Goal: Participate in discussion: Engage in conversation with other users on a specific topic

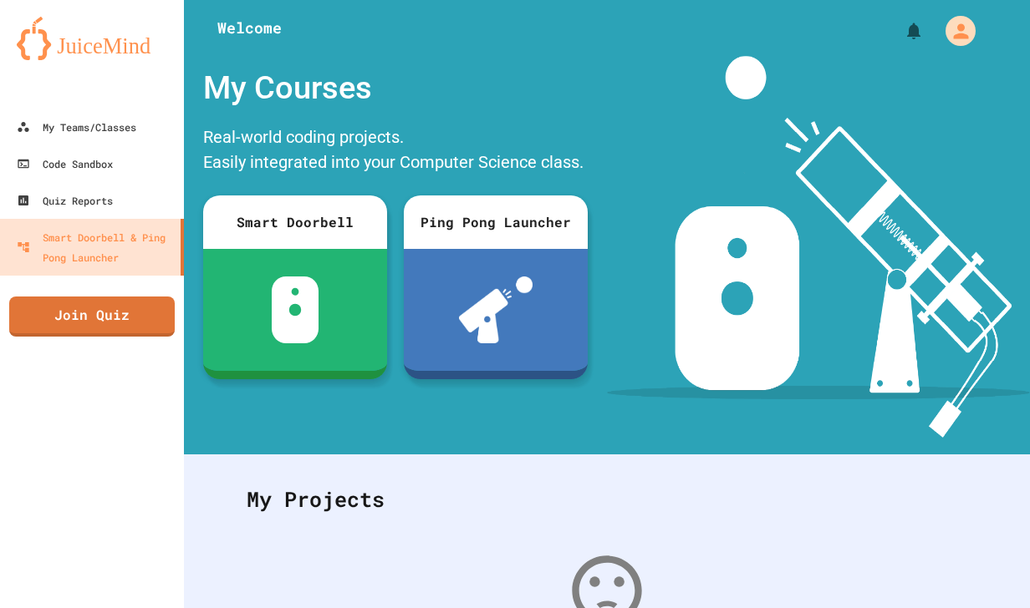
click at [941, 48] on button "My Account" at bounding box center [960, 31] width 38 height 38
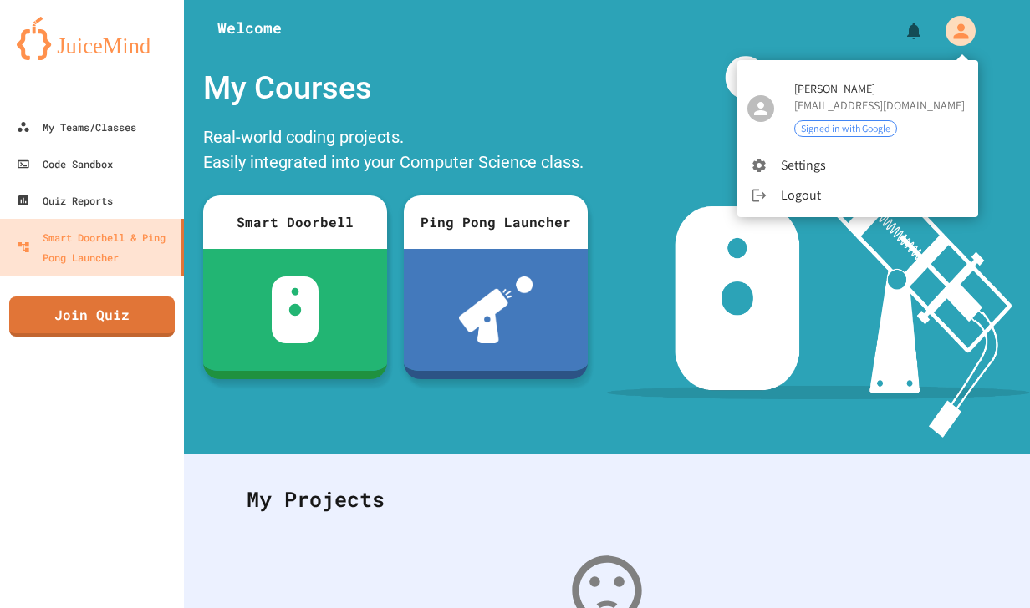
click at [946, 42] on div at bounding box center [515, 304] width 1030 height 608
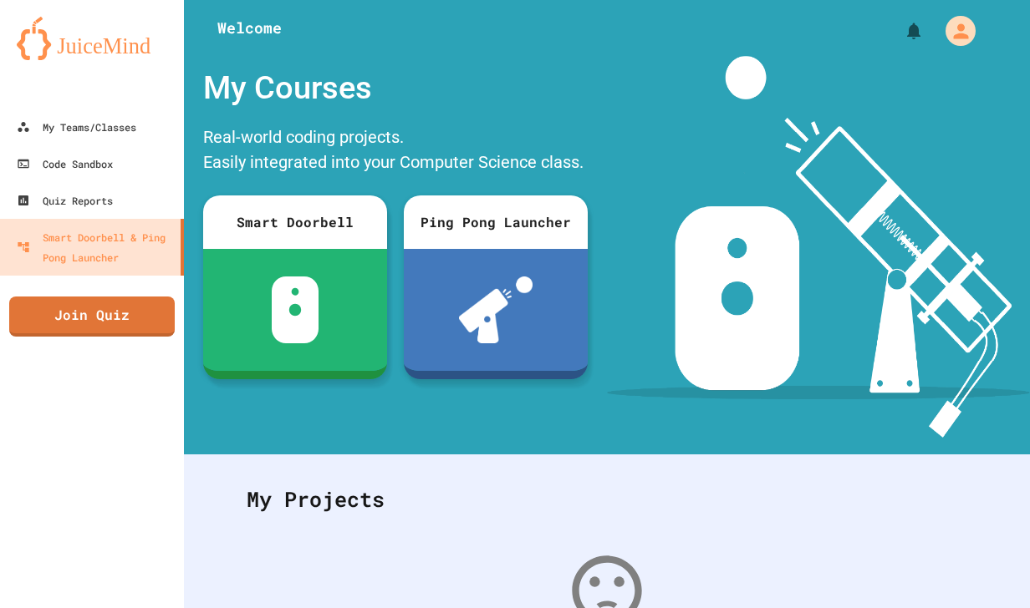
click at [52, 319] on link "Join Quiz" at bounding box center [91, 317] width 165 height 40
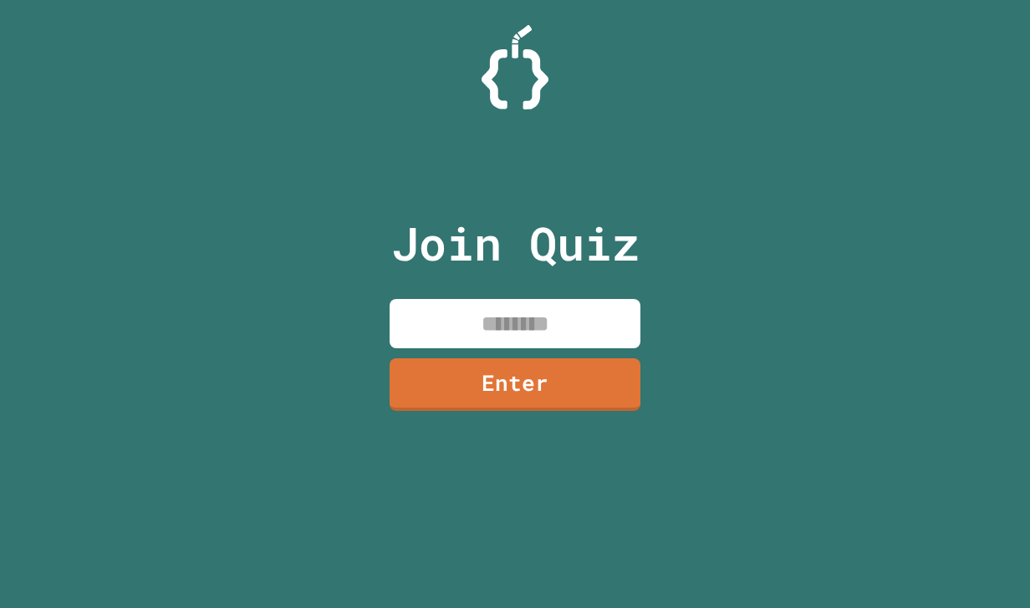
click at [534, 331] on input at bounding box center [514, 323] width 251 height 49
type input "*"
click at [576, 387] on link "Enter" at bounding box center [514, 385] width 251 height 53
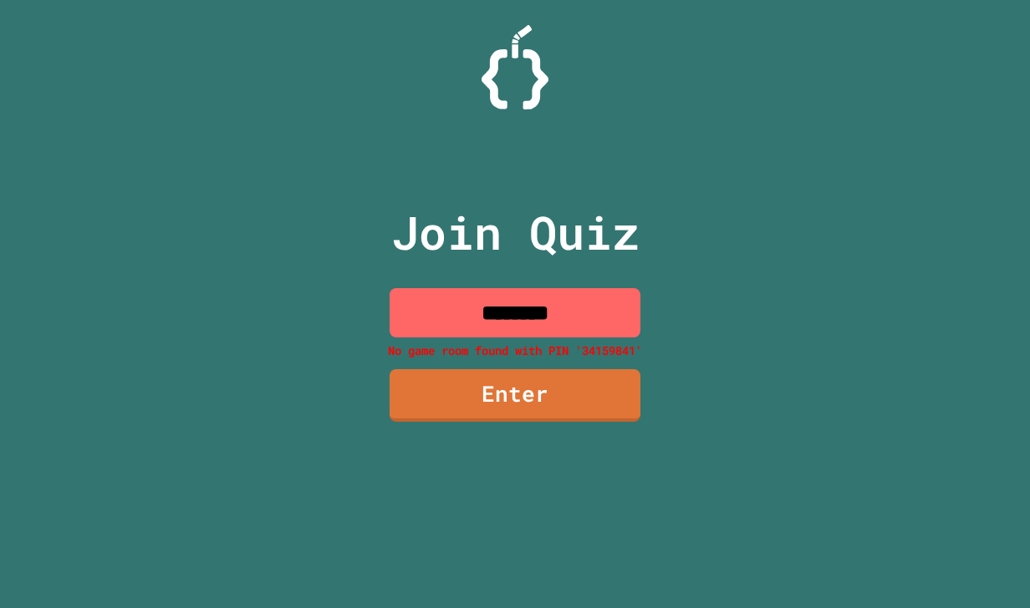
click at [609, 308] on input "********" at bounding box center [514, 312] width 251 height 49
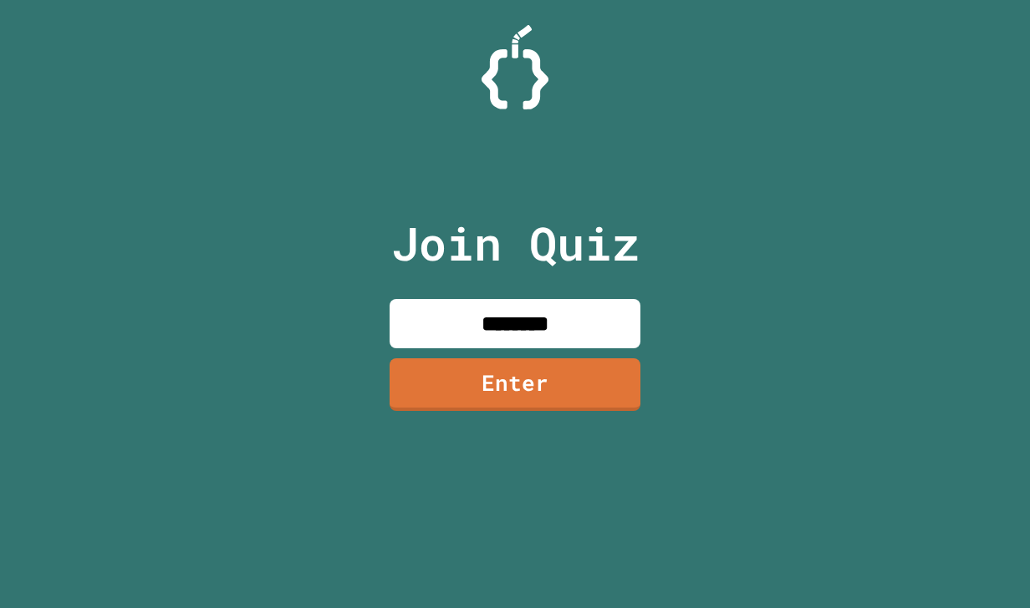
type input "********"
click at [545, 395] on link "Enter" at bounding box center [514, 385] width 251 height 53
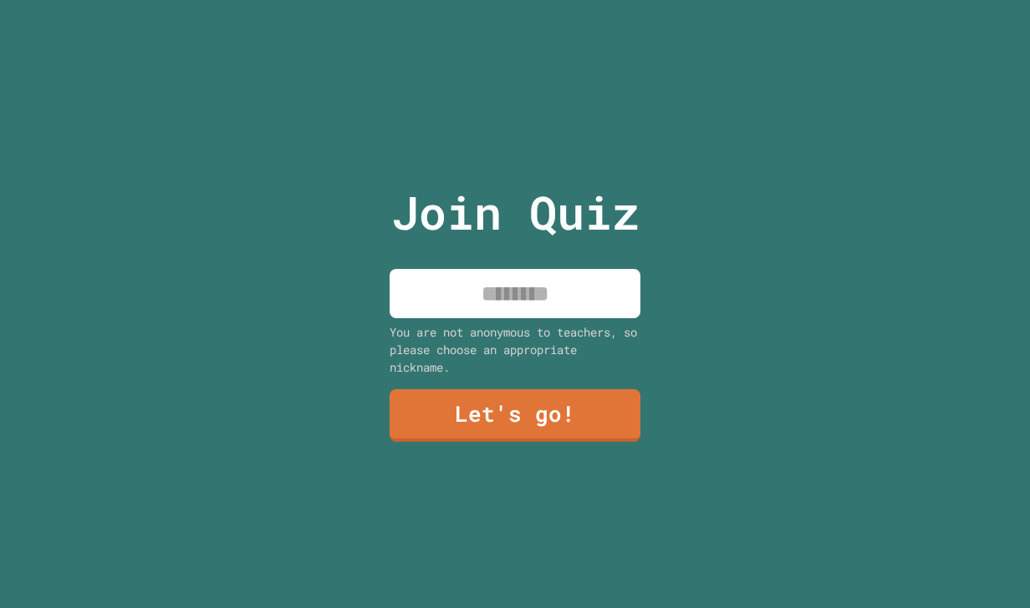
click at [560, 292] on input at bounding box center [514, 293] width 251 height 49
type input "******"
click at [577, 398] on link "Let's go!" at bounding box center [514, 415] width 251 height 53
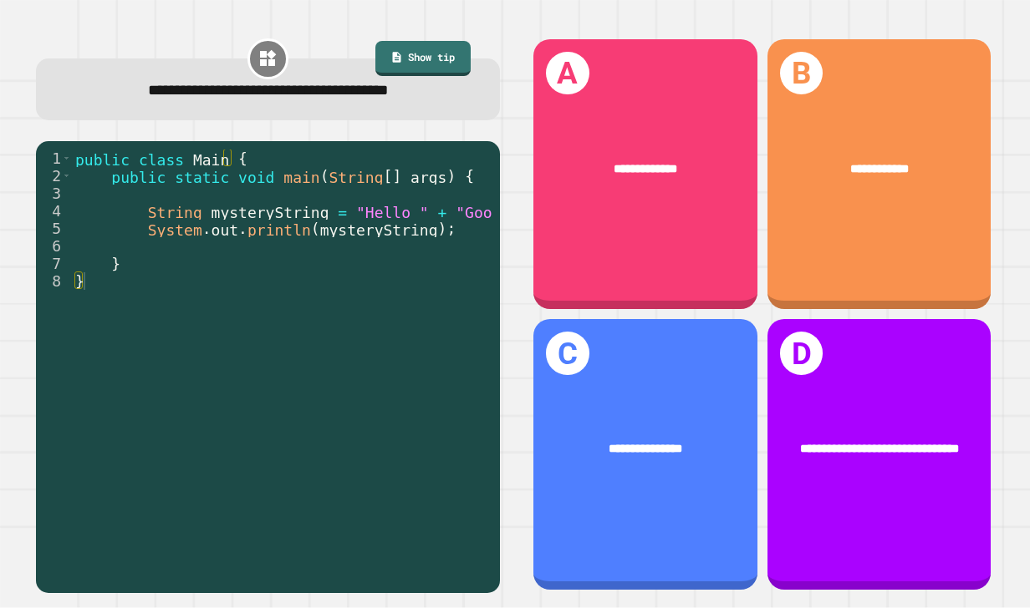
scroll to position [0, 31]
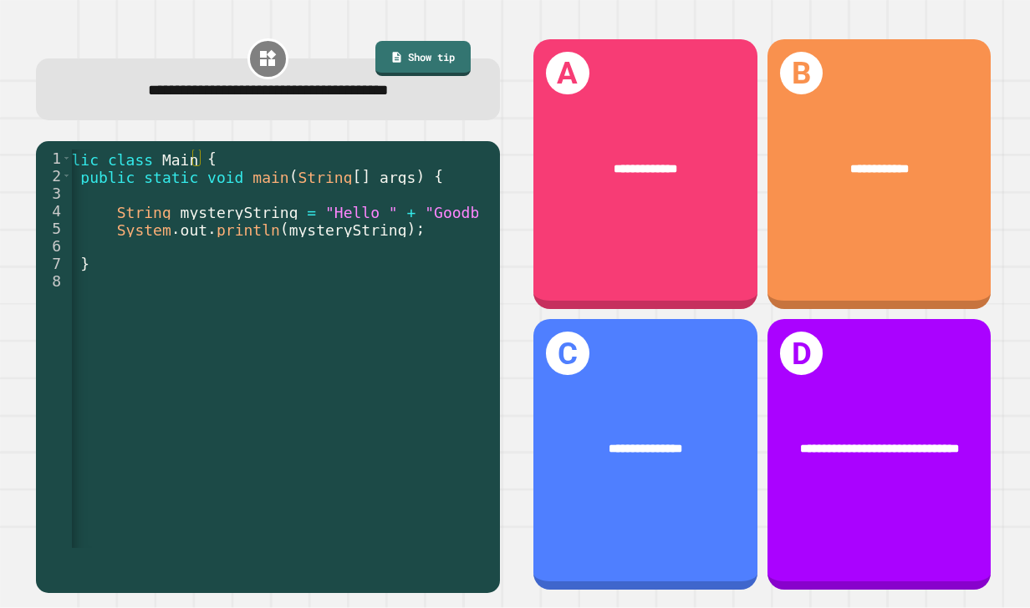
click at [660, 229] on div "**********" at bounding box center [644, 174] width 223 height 270
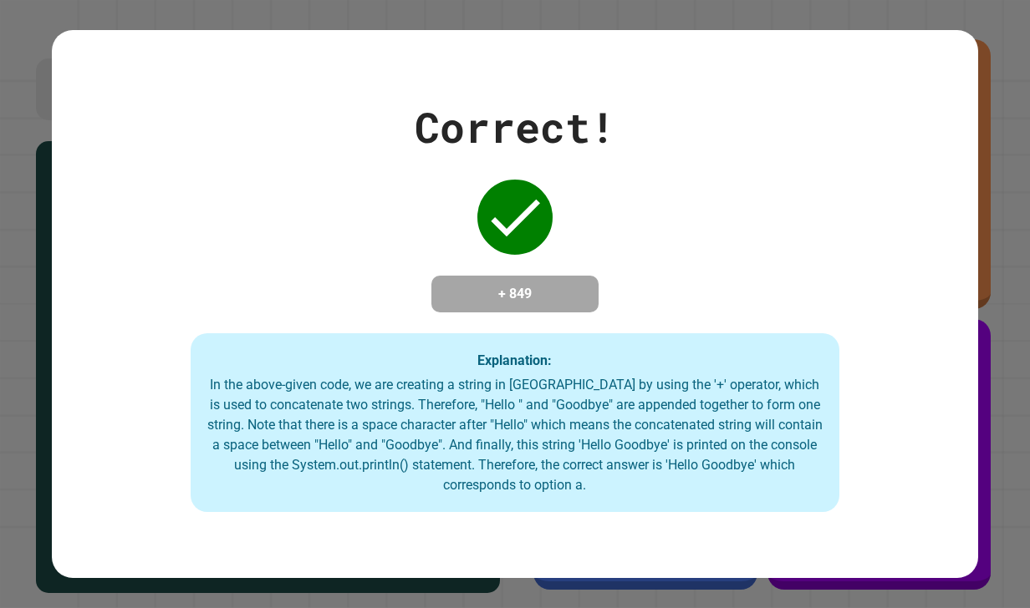
click at [1009, 220] on div "Correct! + 849 Explanation: In the above-given code, we are creating a string i…" at bounding box center [515, 304] width 1030 height 608
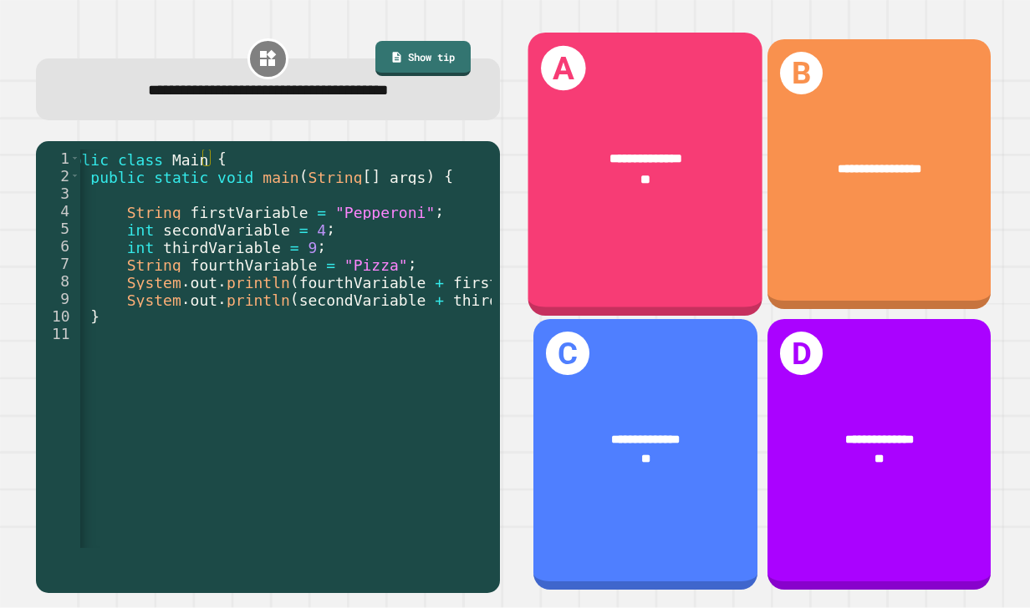
scroll to position [0, 28]
click at [650, 486] on div "**********" at bounding box center [644, 454] width 223 height 270
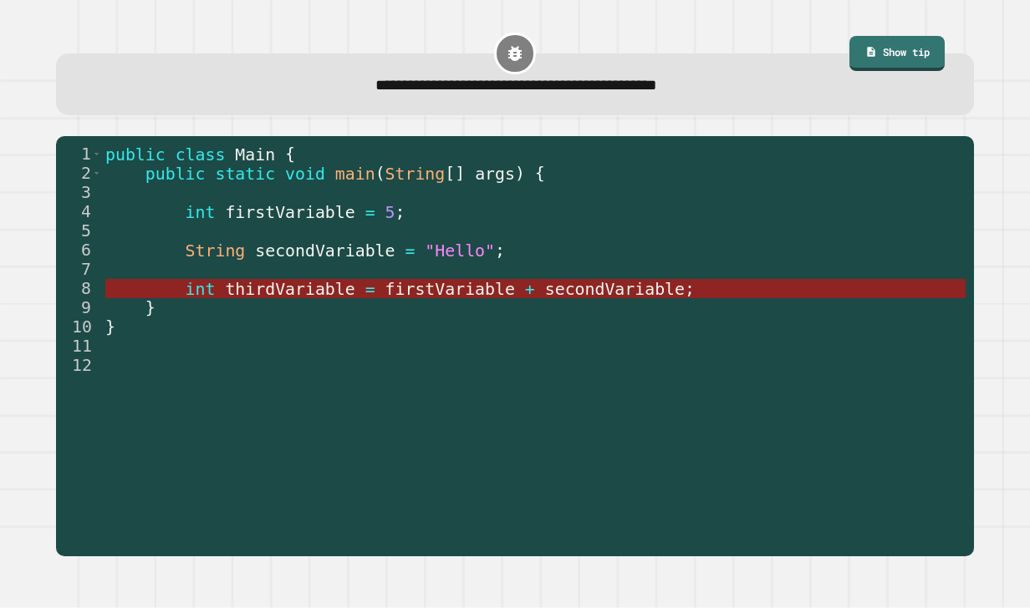
click at [272, 285] on span "thirdVariable" at bounding box center [290, 289] width 130 height 19
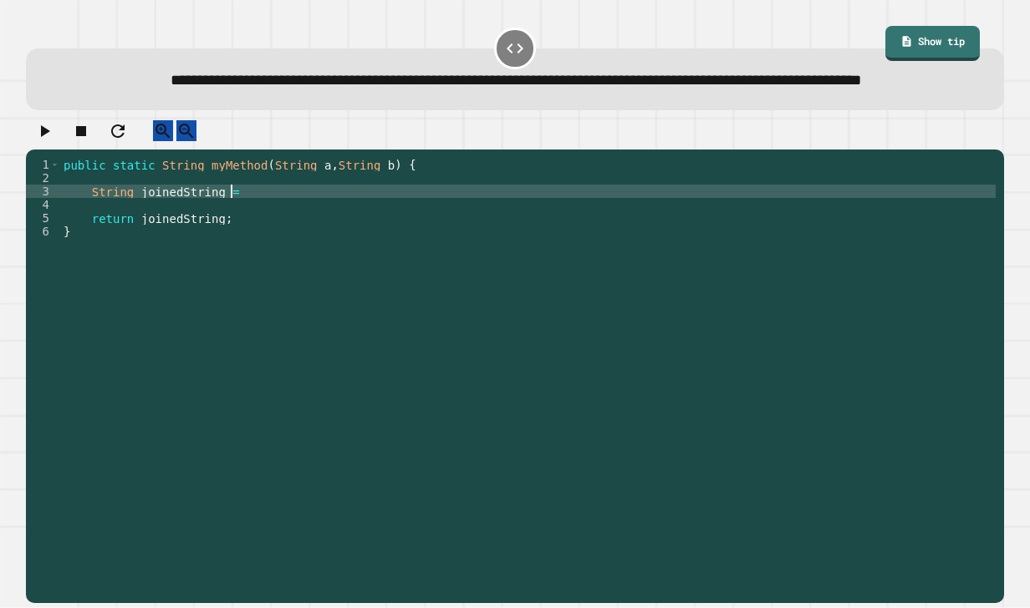
click at [254, 231] on div "public static String myMethod ( String a , String b ) { String joinedString = r…" at bounding box center [527, 352] width 935 height 388
click at [50, 137] on icon "button" at bounding box center [45, 131] width 9 height 12
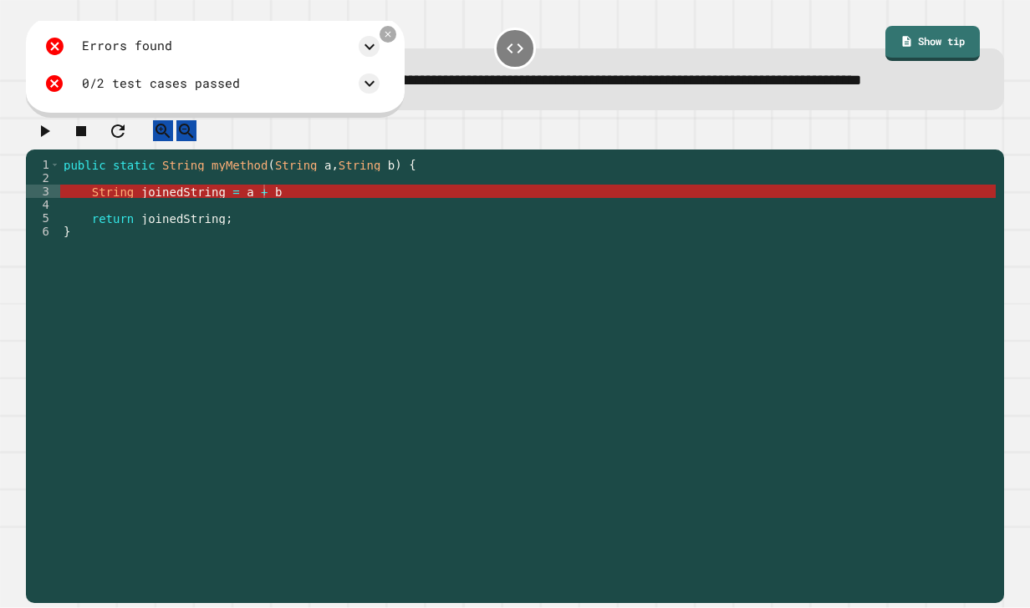
click at [404, 118] on div "Errors found /Main.java:3: error: ';' expected String joinedString = a + b ^ 1 …" at bounding box center [215, 68] width 379 height 100
click at [306, 227] on div "public static String myMethod ( String a , String b ) { String joinedString = a…" at bounding box center [527, 352] width 935 height 388
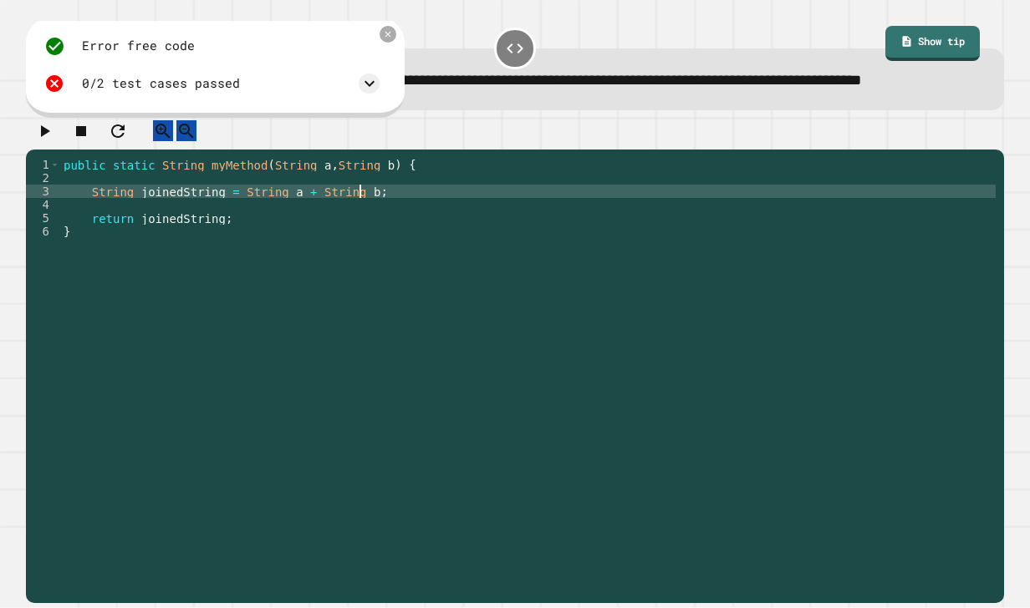
scroll to position [0, 20]
click at [50, 141] on icon "button" at bounding box center [44, 131] width 20 height 20
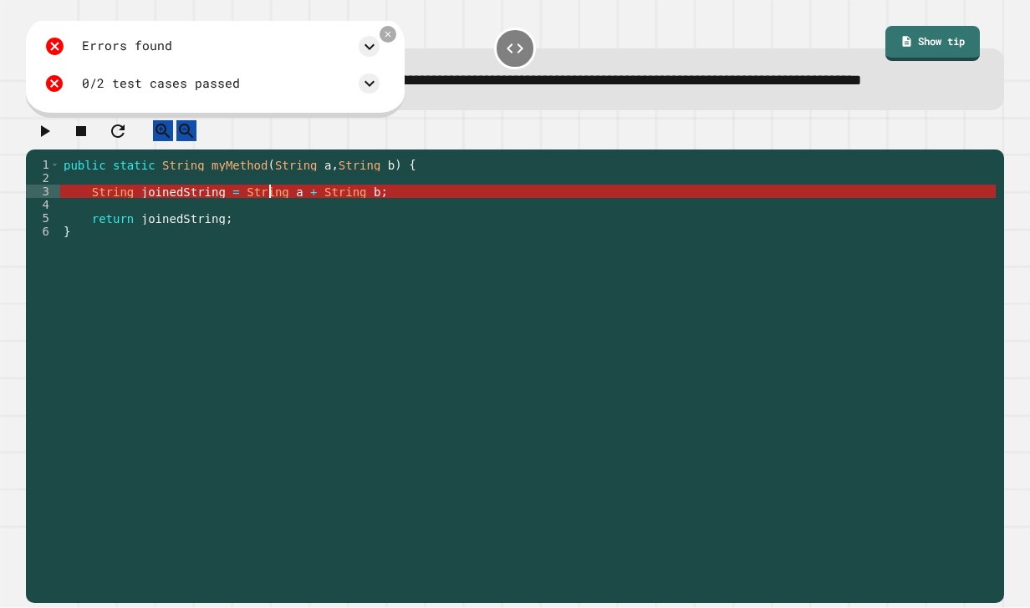
click at [268, 233] on div "public static String myMethod ( String a , String b ) { String joinedString = S…" at bounding box center [527, 352] width 935 height 388
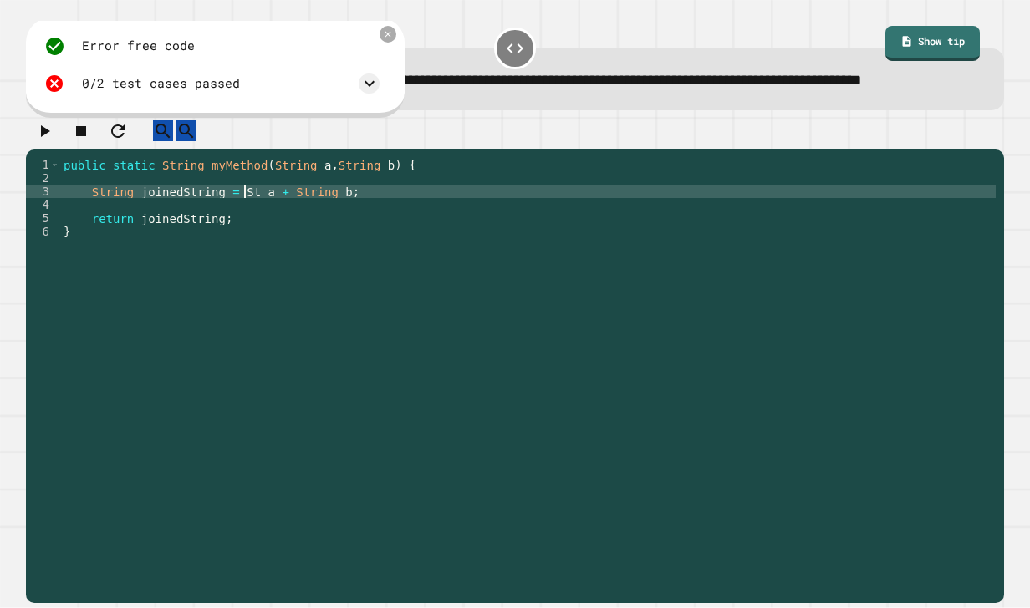
scroll to position [0, 18]
click at [306, 231] on div "public static String myMethod ( String a , String b ) { String joinedString = a…" at bounding box center [527, 352] width 935 height 388
type textarea "**********"
click at [54, 141] on icon "button" at bounding box center [44, 131] width 20 height 20
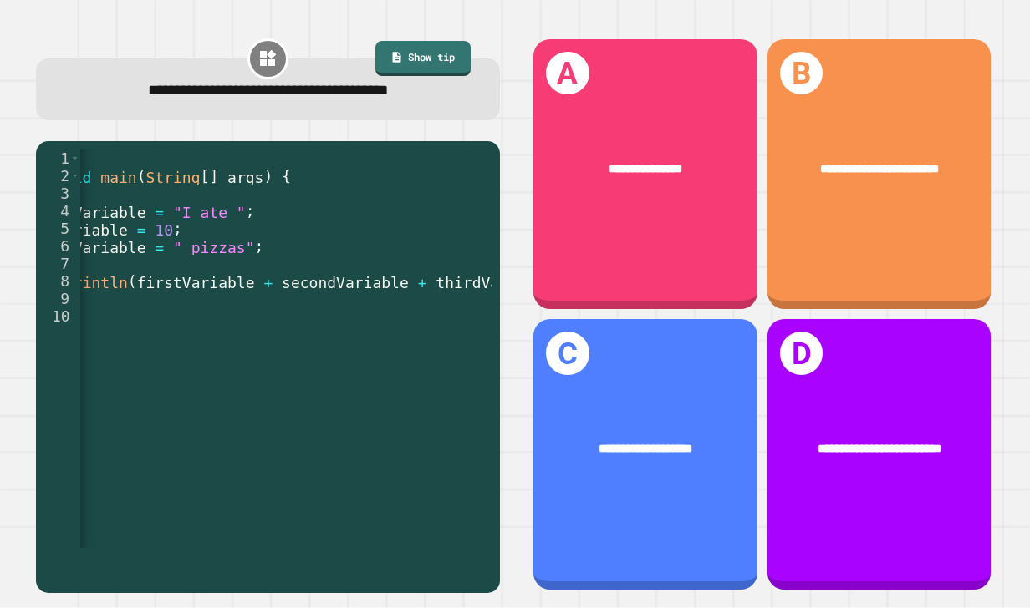
scroll to position [0, 190]
click at [658, 212] on div "**********" at bounding box center [644, 174] width 223 height 270
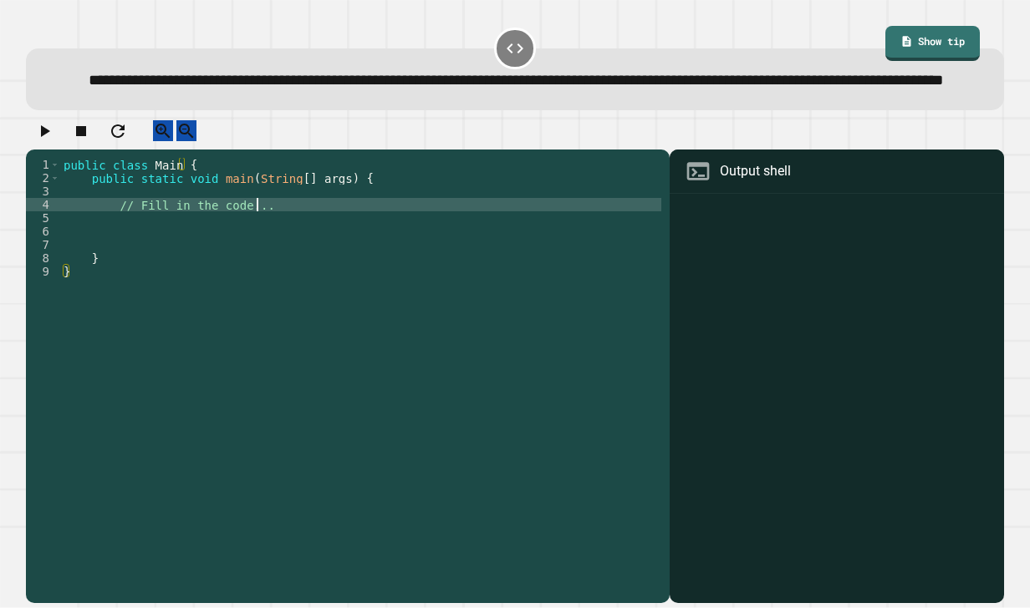
click at [277, 246] on div "public class Main { public static void main ( String [ ] args ) { // Fill in th…" at bounding box center [360, 352] width 601 height 388
type textarea "**********"
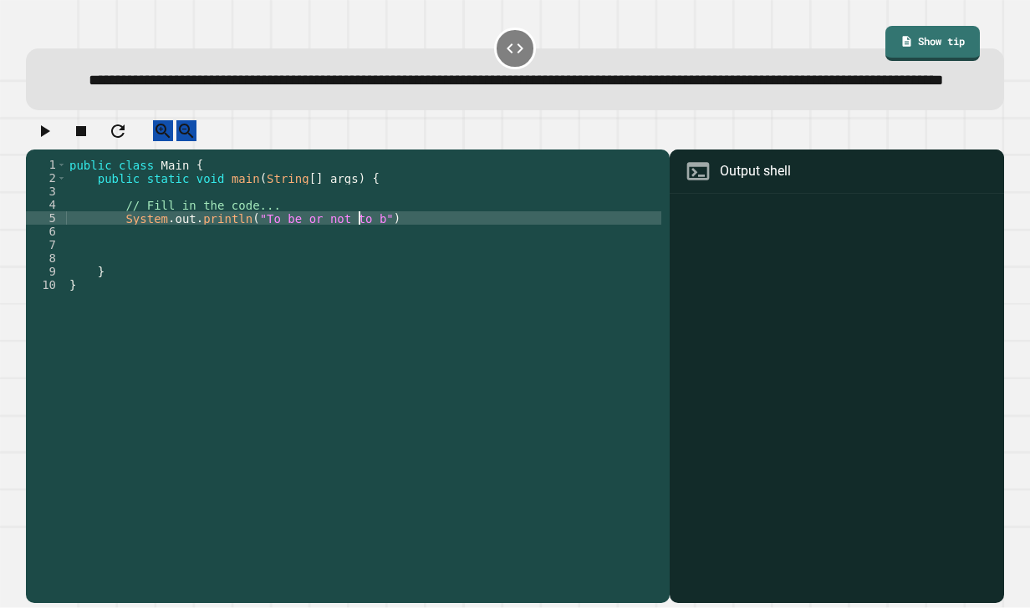
scroll to position [0, 21]
click at [54, 141] on button "button" at bounding box center [44, 130] width 20 height 21
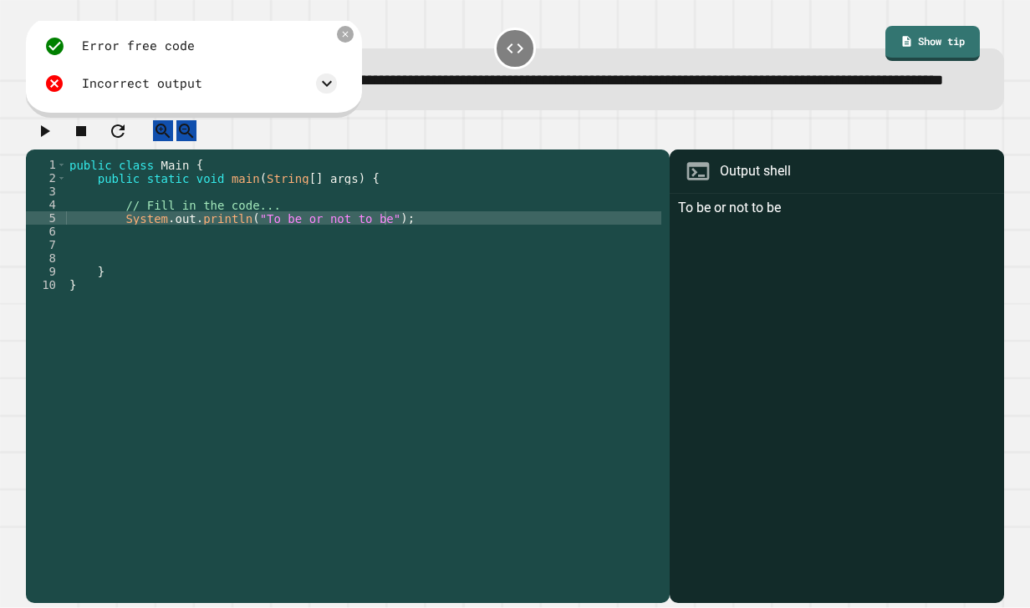
scroll to position [0, 13]
click at [435, 239] on div "public class Main { public static void main ( String [ ] args ) { // Fill in th…" at bounding box center [363, 352] width 595 height 388
click at [247, 257] on div "public class Main { public static void main ( String [ ] args ) { // Fill in th…" at bounding box center [363, 352] width 595 height 388
click at [370, 256] on div "public class Main { public static void main ( String [ ] args ) { // Fill in th…" at bounding box center [363, 352] width 595 height 388
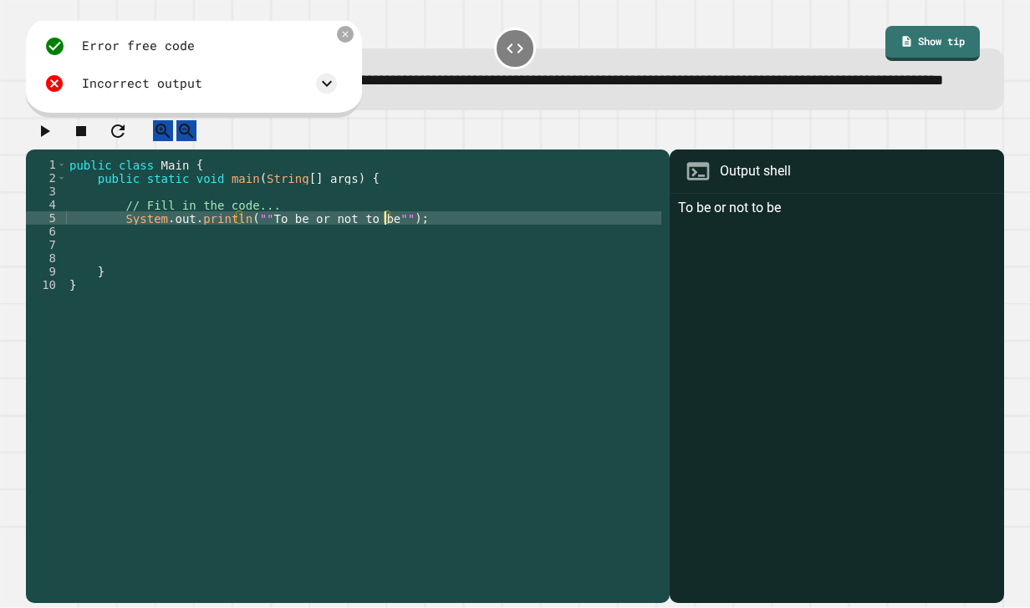
click at [52, 141] on icon "button" at bounding box center [44, 131] width 20 height 20
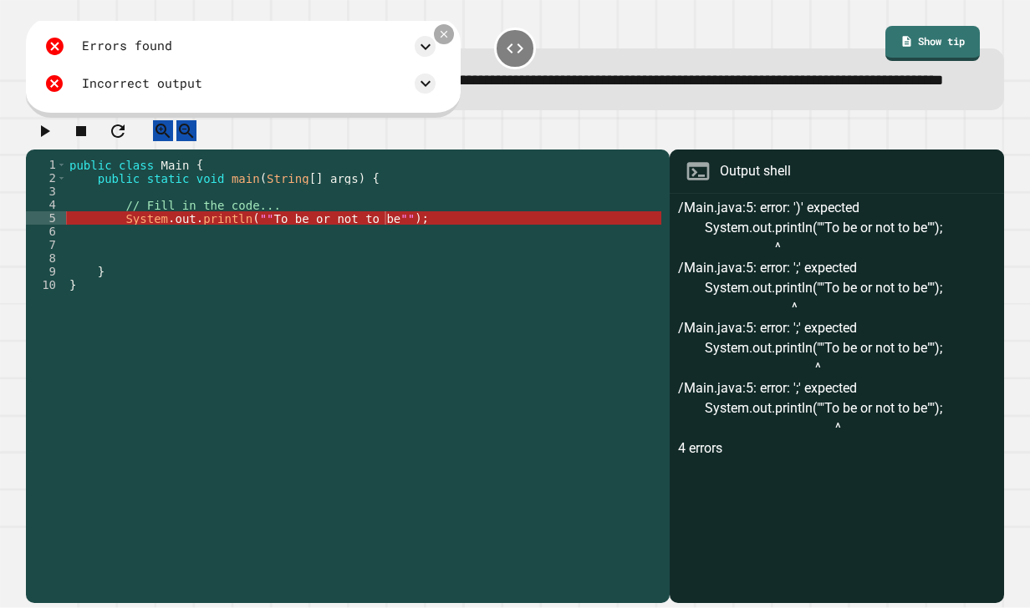
click at [450, 41] on icon at bounding box center [444, 34] width 13 height 13
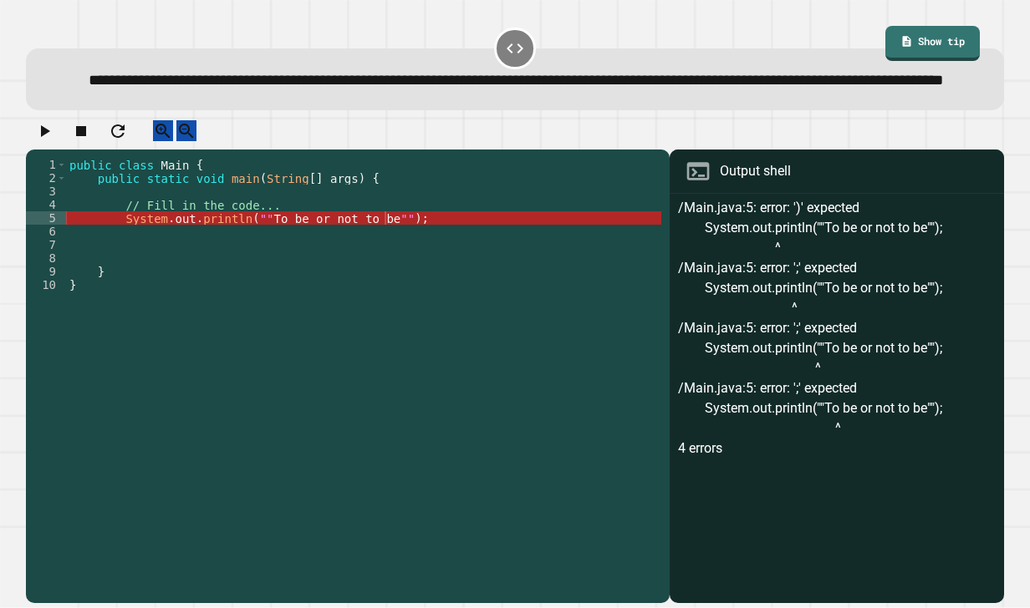
click at [425, 262] on div "public class Main { public static void main ( String [ ] args ) { // Fill in th…" at bounding box center [363, 352] width 595 height 388
click at [277, 243] on div "public class Main { public static void main ( String [ ] args ) { // Fill in th…" at bounding box center [363, 352] width 595 height 388
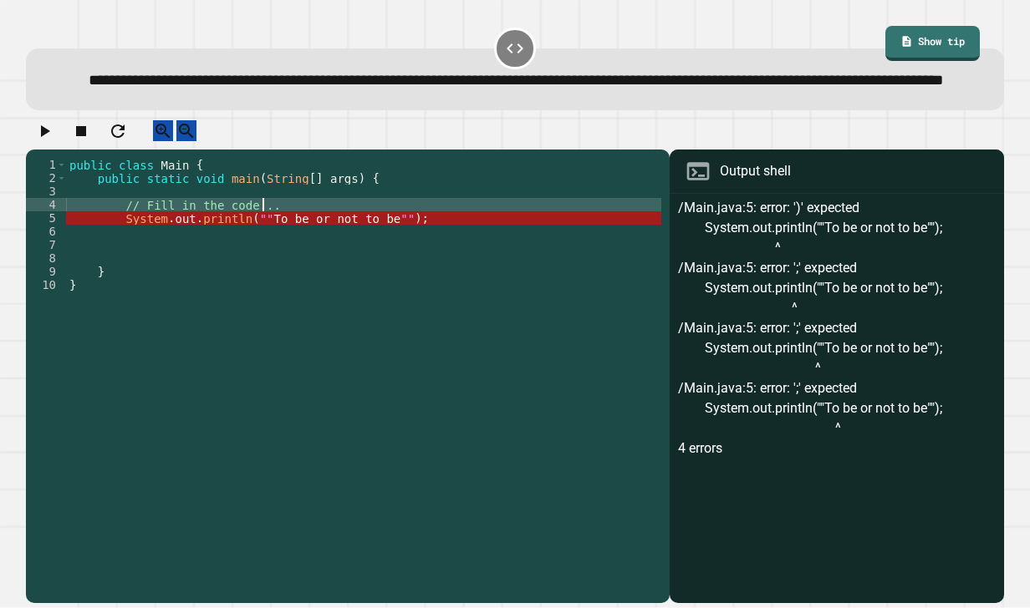
type textarea "**********"
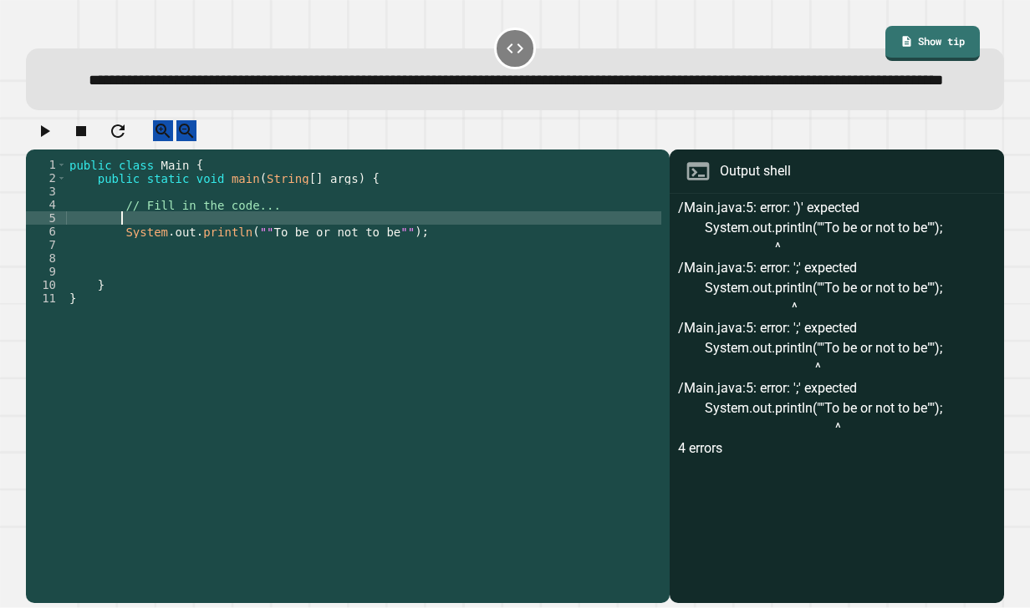
type textarea "*"
click at [43, 141] on icon "button" at bounding box center [44, 131] width 20 height 20
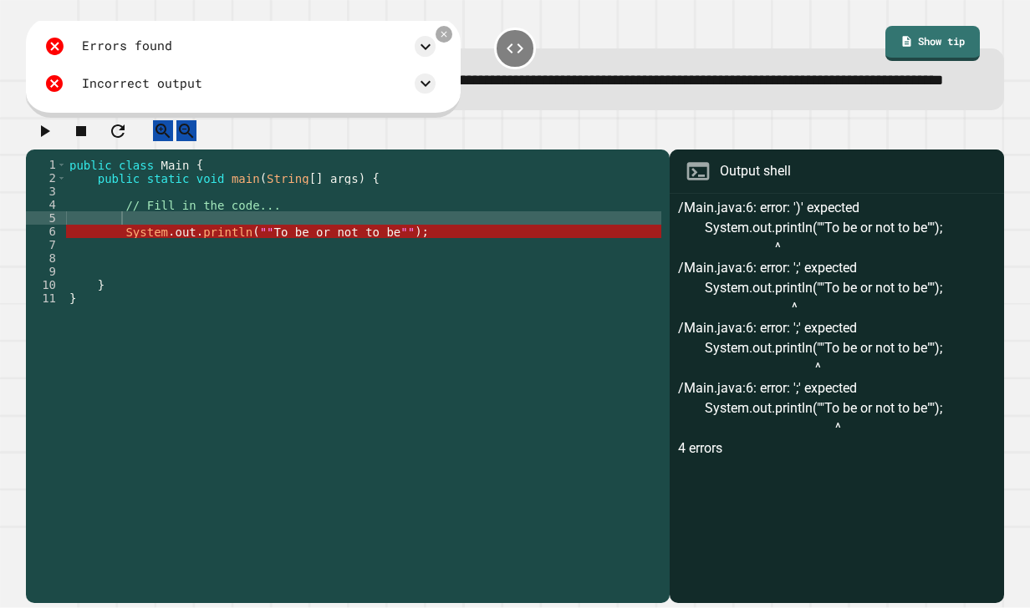
click at [415, 272] on div "public class Main { public static void main ( String [ ] args ) { // Fill in th…" at bounding box center [363, 352] width 595 height 388
click at [379, 271] on div "public class Main { public static void main ( String [ ] args ) { // Fill in th…" at bounding box center [363, 352] width 595 height 388
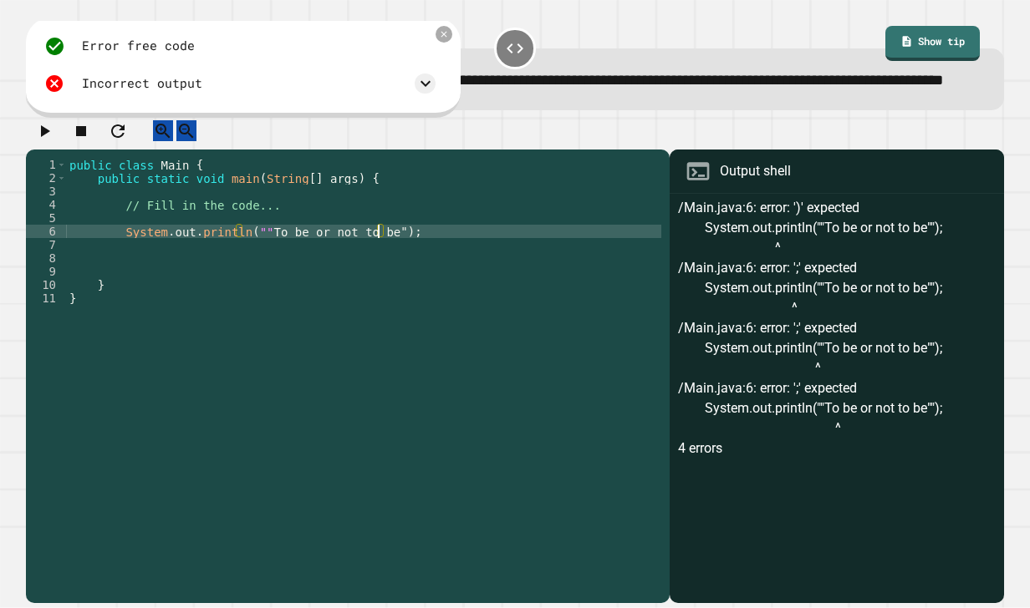
scroll to position [0, 22]
click at [249, 271] on div "public class Main { public static void main ( String [ ] args ) { // Fill in th…" at bounding box center [363, 352] width 595 height 388
click at [386, 267] on div "public class Main { public static void main ( String [ ] args ) { // Fill in th…" at bounding box center [363, 352] width 595 height 388
click at [450, 41] on icon at bounding box center [444, 34] width 13 height 13
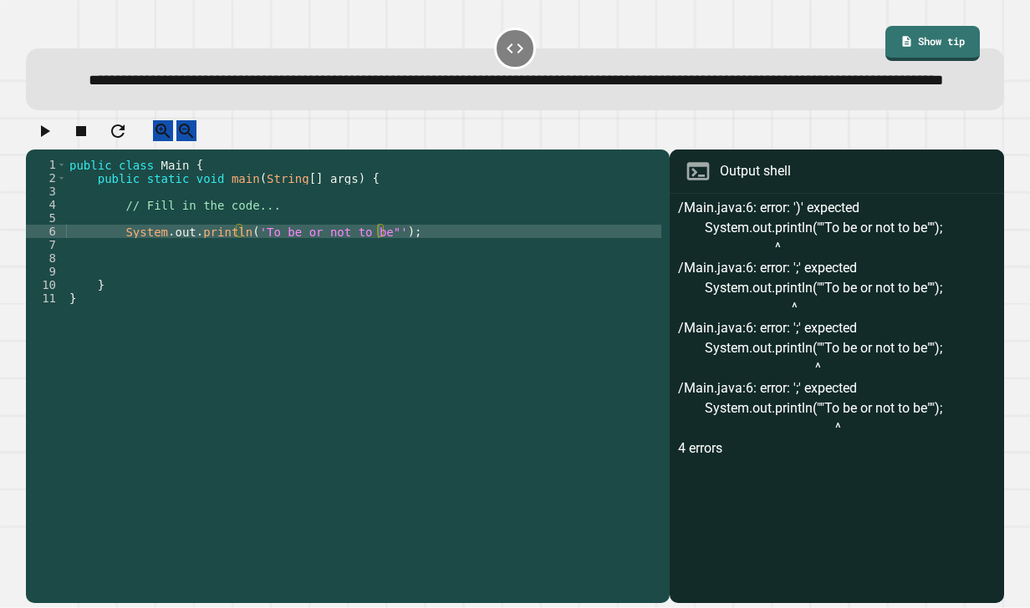
click at [38, 141] on button "button" at bounding box center [44, 130] width 20 height 21
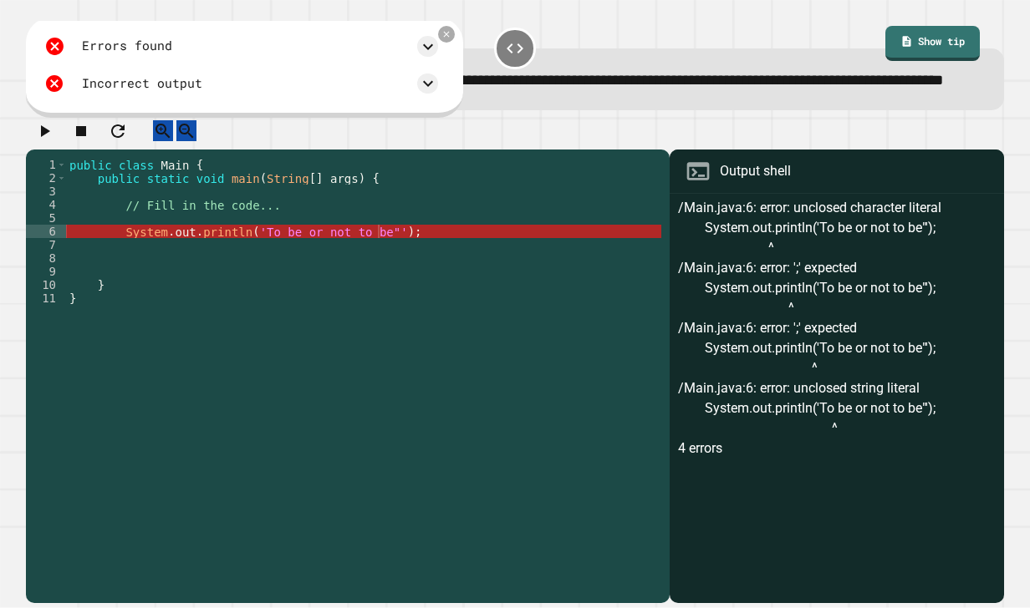
click at [250, 270] on div "public class Main { public static void main ( String [ ] args ) { // Fill in th…" at bounding box center [363, 352] width 595 height 388
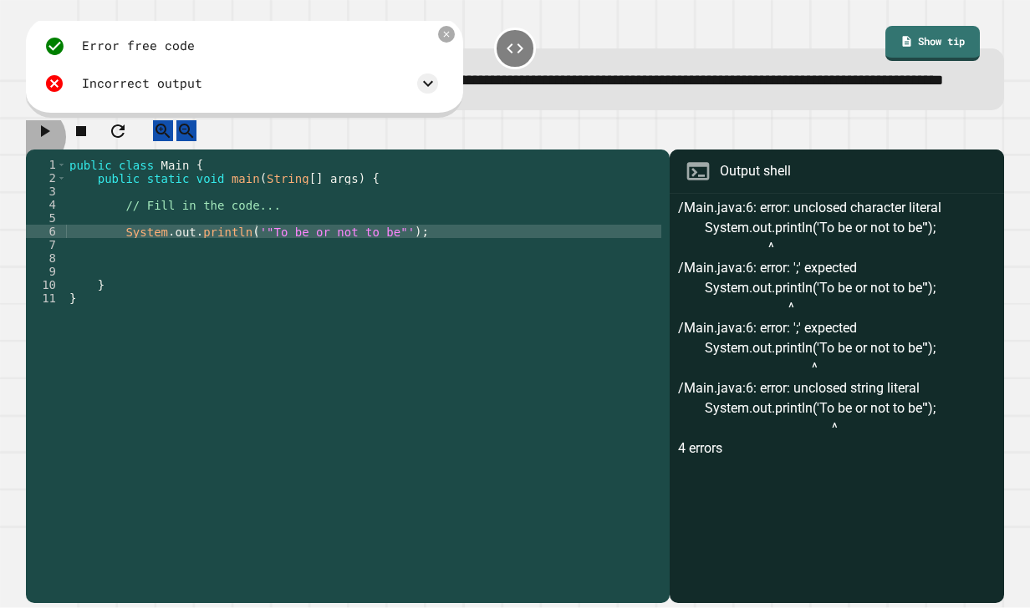
click at [45, 141] on icon "button" at bounding box center [44, 131] width 20 height 20
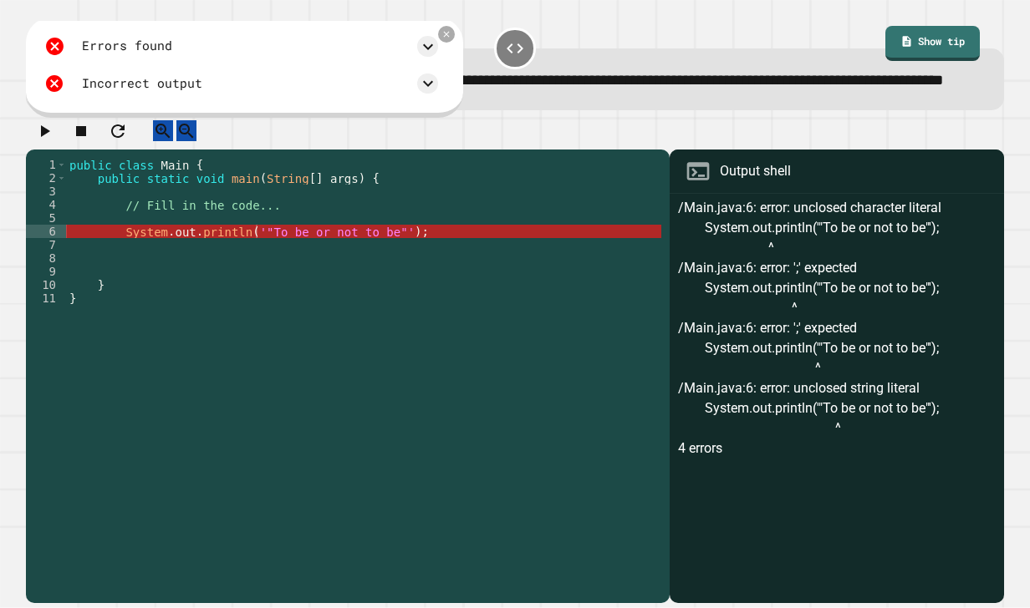
click at [253, 271] on div "public class Main { public static void main ( String [ ] args ) { // Fill in th…" at bounding box center [363, 352] width 595 height 388
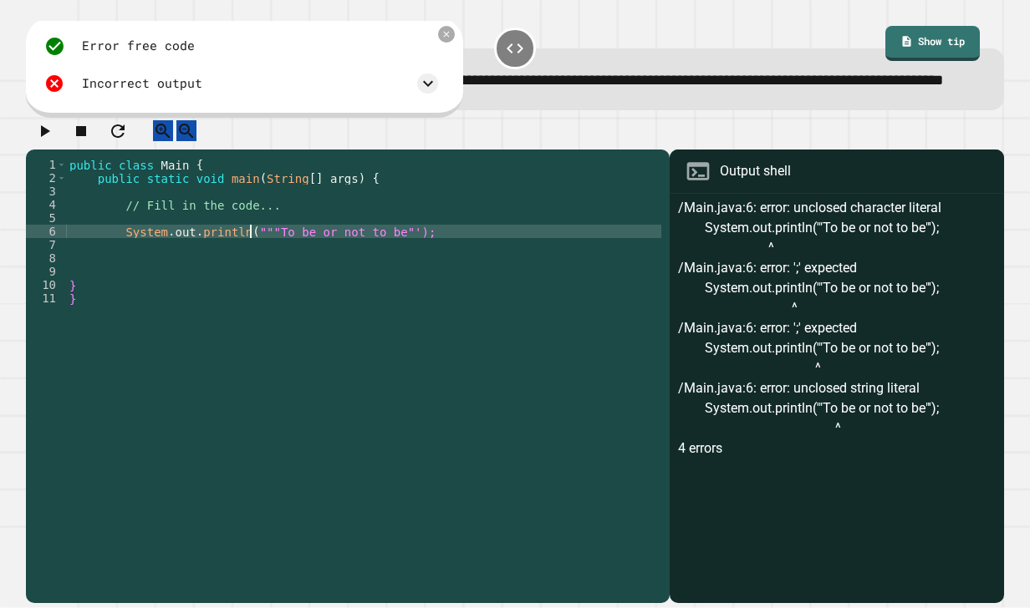
click at [389, 270] on div "public class Main { public static void main ( String [ ] args ) { // Fill in th…" at bounding box center [363, 352] width 595 height 388
click at [256, 271] on div "public class Main { public static void main ( String [ ] args ) { // Fill in th…" at bounding box center [363, 352] width 595 height 388
click at [391, 268] on div "public class Main { public static void main ( String [ ] args ) { // Fill in th…" at bounding box center [363, 352] width 595 height 388
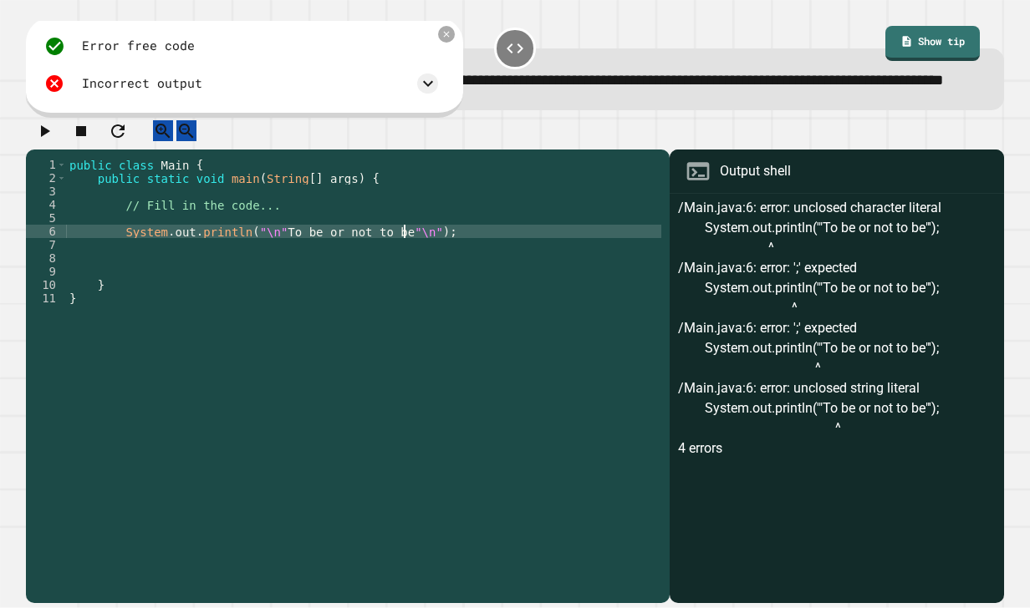
scroll to position [0, 23]
click at [48, 137] on icon "button" at bounding box center [45, 131] width 9 height 12
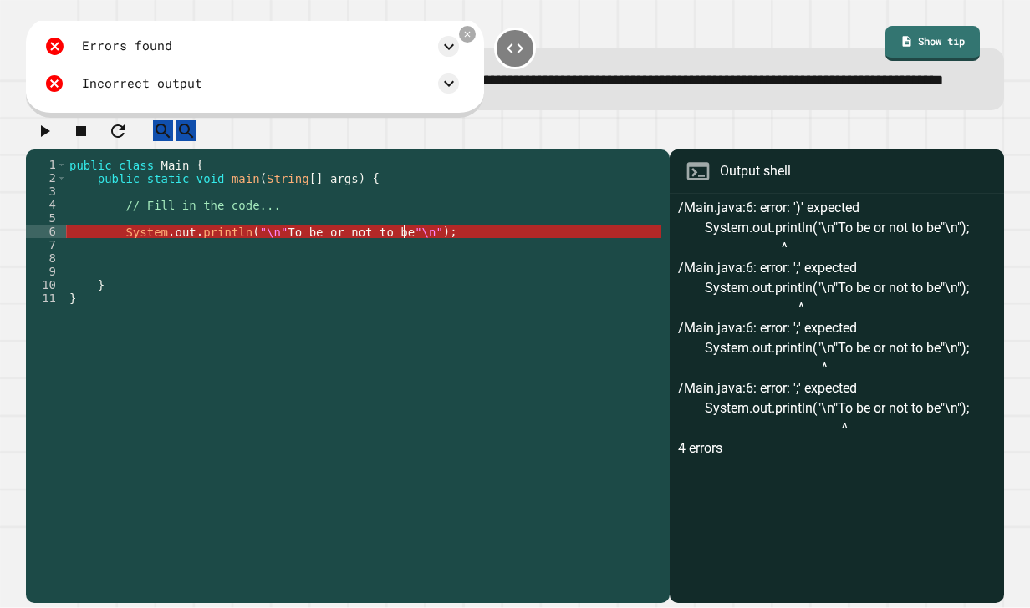
click at [403, 269] on div "public class Main { public static void main ( String [ ] args ) { // Fill in th…" at bounding box center [363, 352] width 595 height 388
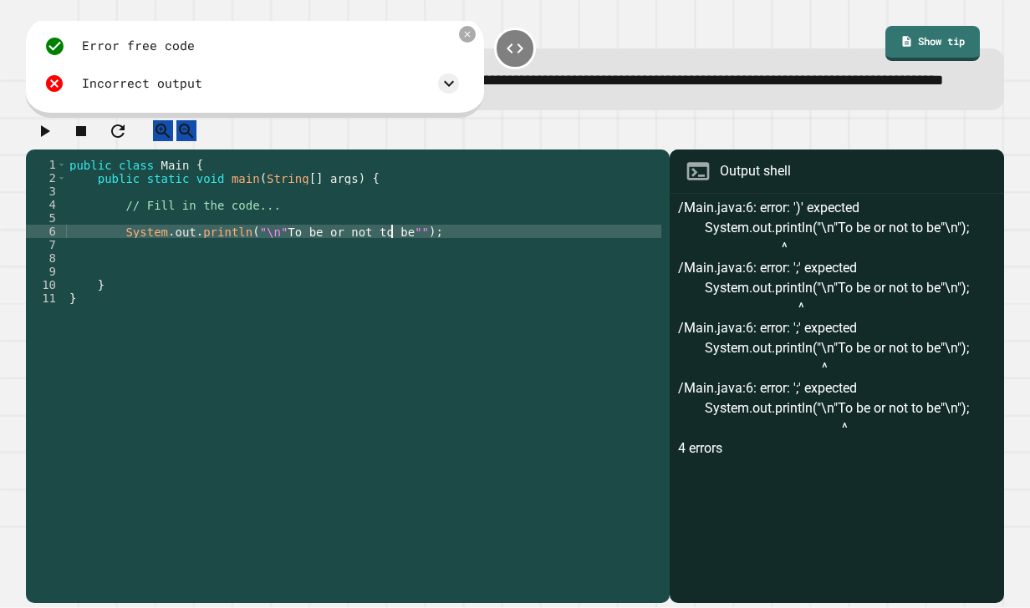
click at [45, 141] on icon "button" at bounding box center [44, 131] width 20 height 20
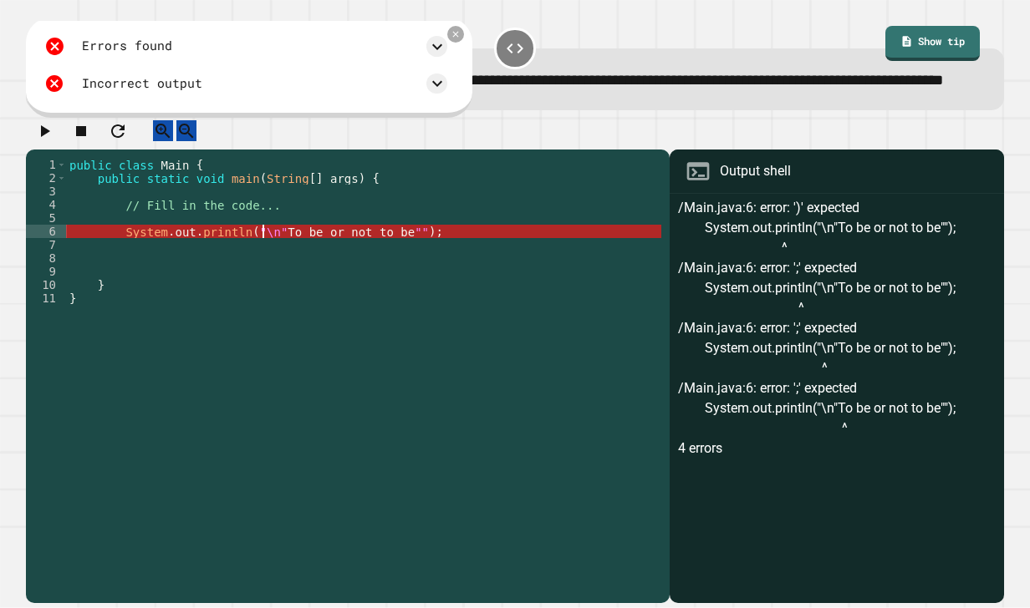
click at [262, 274] on div "public class Main { public static void main ( String [ ] args ) { // Fill in th…" at bounding box center [363, 352] width 595 height 388
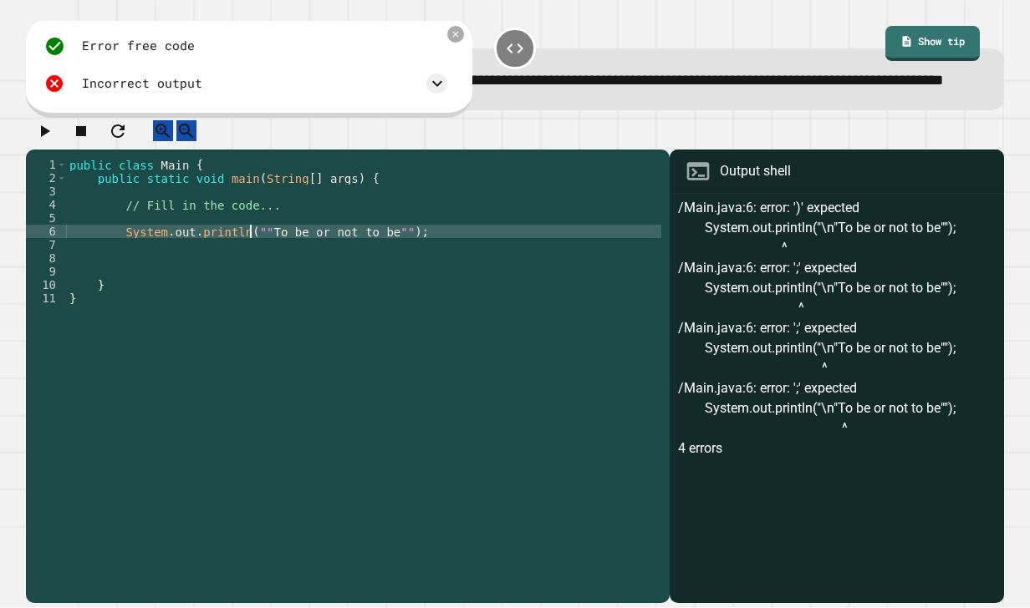
click at [378, 271] on div "public class Main { public static void main ( String [ ] args ) { // Fill in th…" at bounding box center [363, 352] width 595 height 388
type textarea "**********"
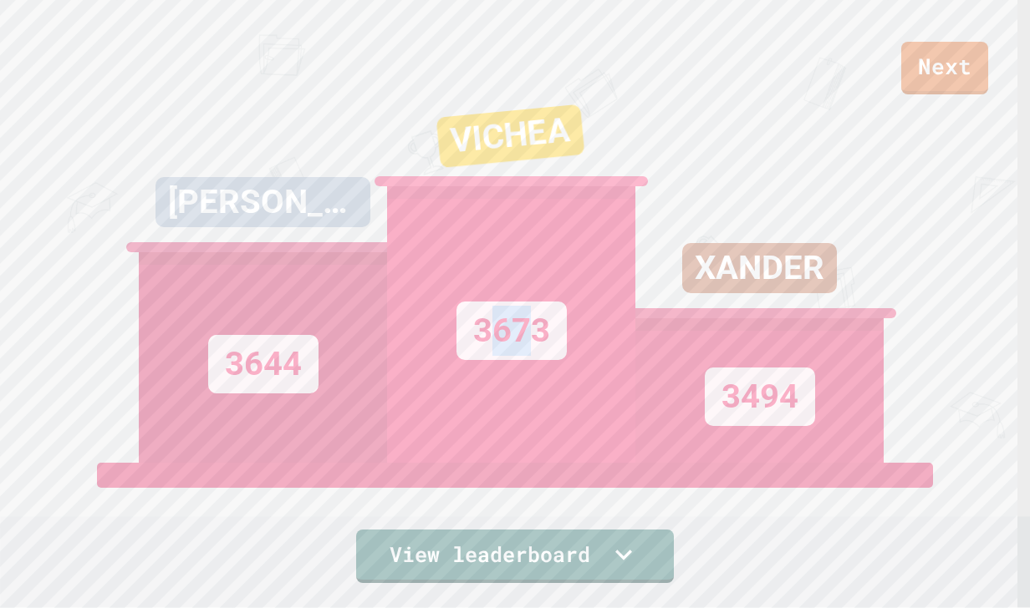
drag, startPoint x: 488, startPoint y: 330, endPoint x: 519, endPoint y: 324, distance: 31.5
click at [519, 324] on div "3673" at bounding box center [511, 331] width 110 height 58
drag, startPoint x: 519, startPoint y: 324, endPoint x: 444, endPoint y: 264, distance: 96.3
click at [444, 264] on div "3673" at bounding box center [511, 324] width 248 height 277
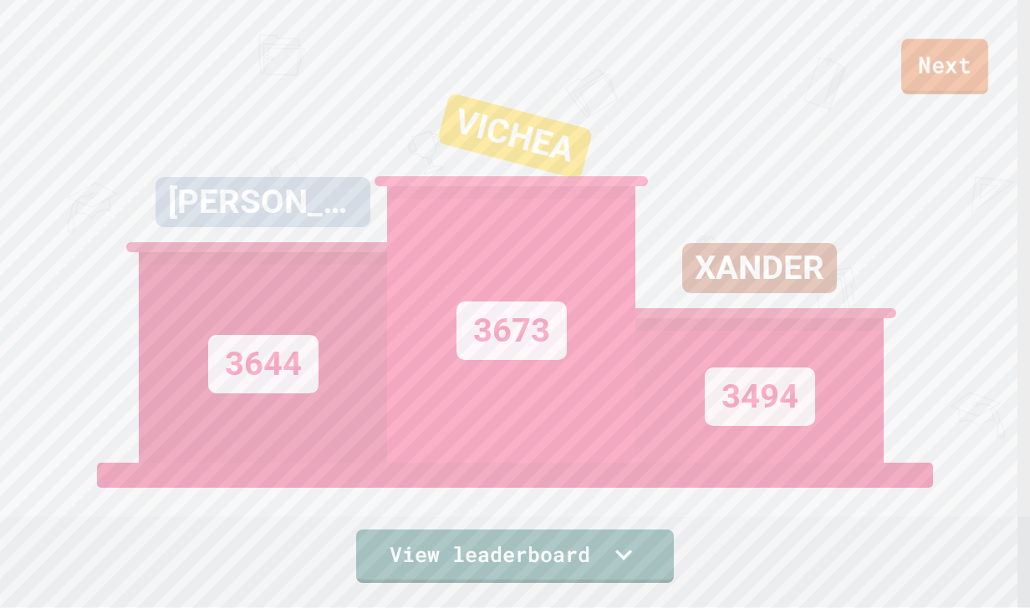
click at [944, 60] on link "Next" at bounding box center [944, 66] width 87 height 55
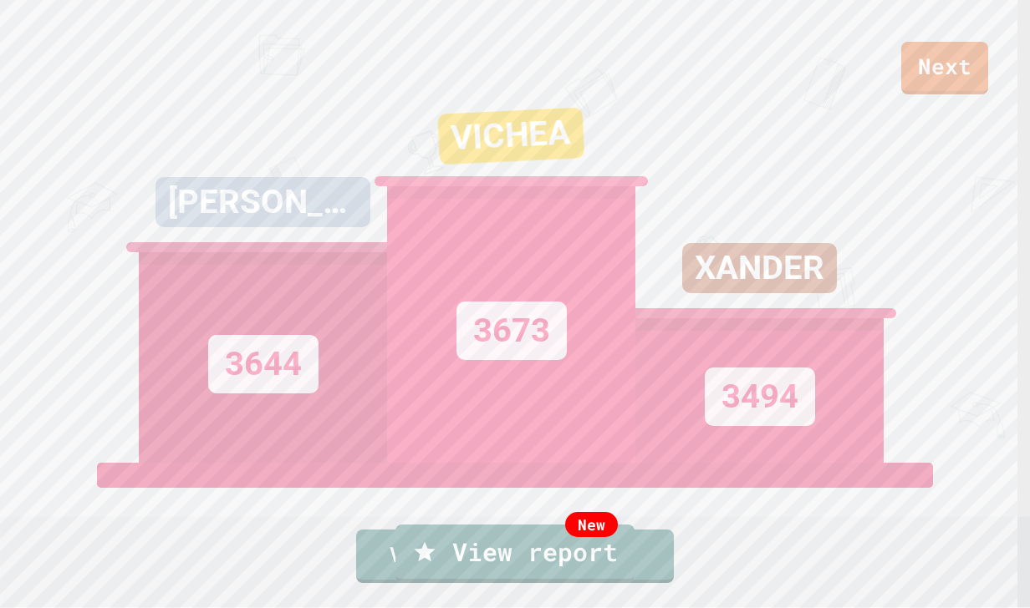
click at [576, 524] on div "New" at bounding box center [591, 524] width 53 height 25
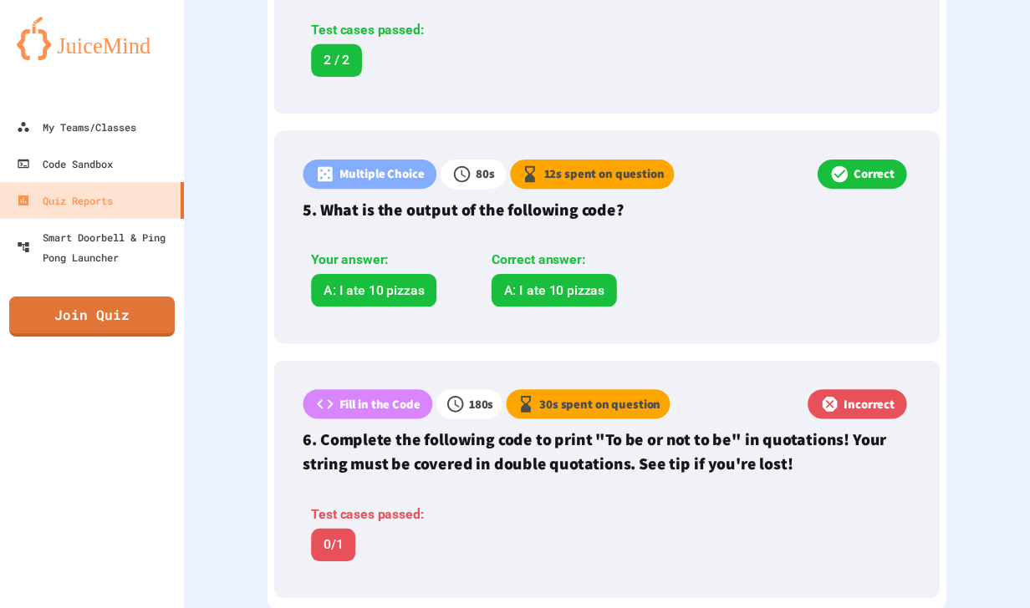
scroll to position [1474, 0]
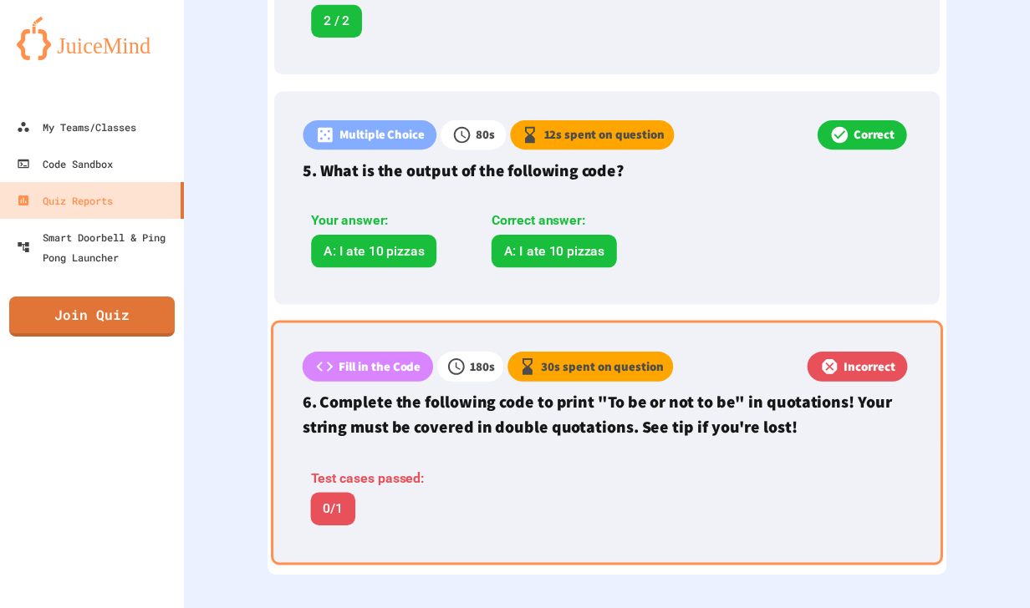
click at [777, 428] on p "6. Complete the following code to print "To be or not to be" in quotations! You…" at bounding box center [607, 414] width 609 height 49
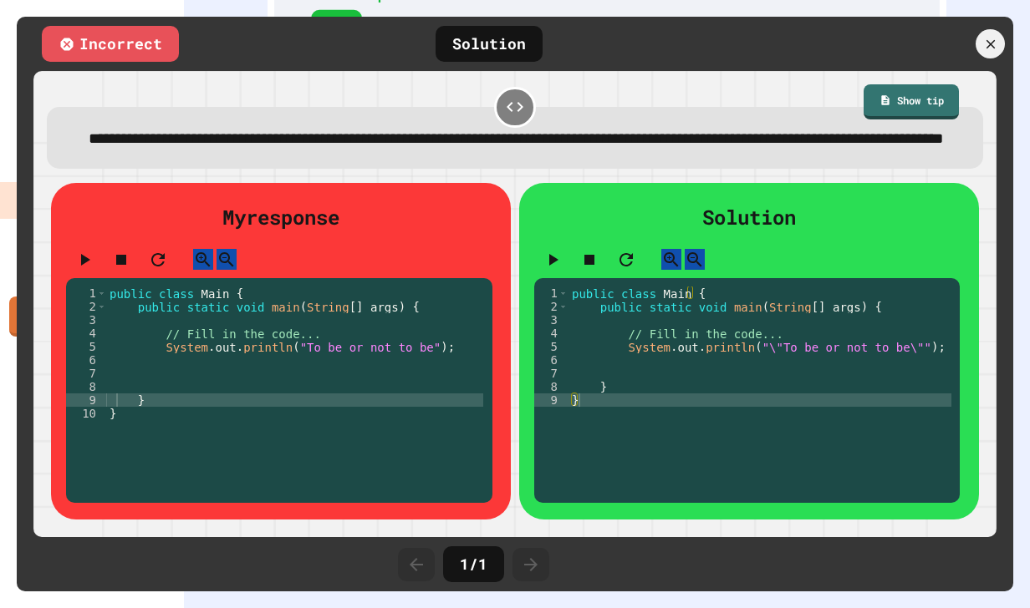
click at [784, 420] on div "public class Main { public static void main ( String [ ] args ) { // Fill in th…" at bounding box center [760, 387] width 384 height 201
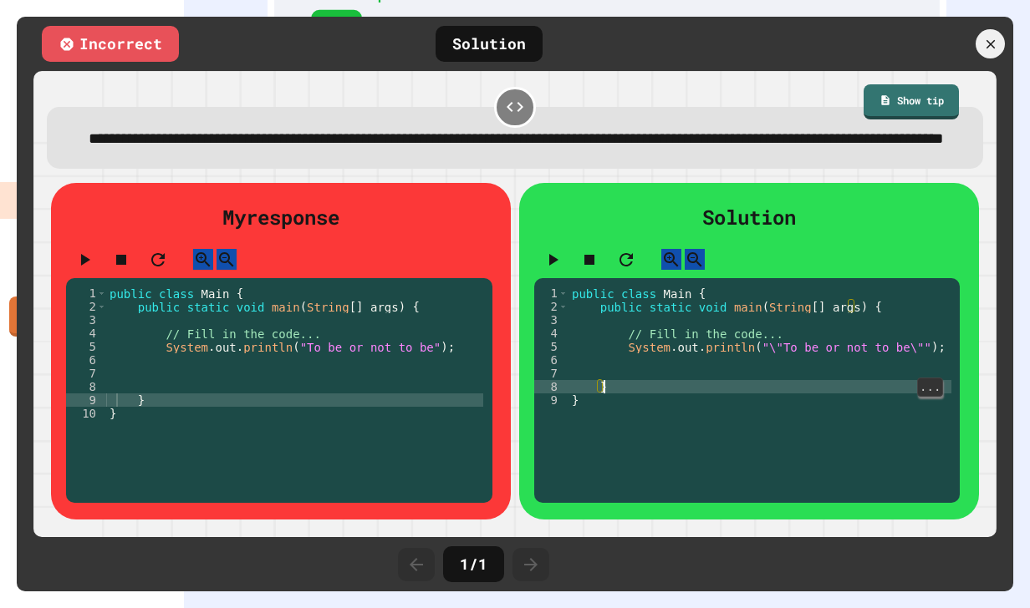
click at [986, 43] on icon at bounding box center [990, 44] width 15 height 15
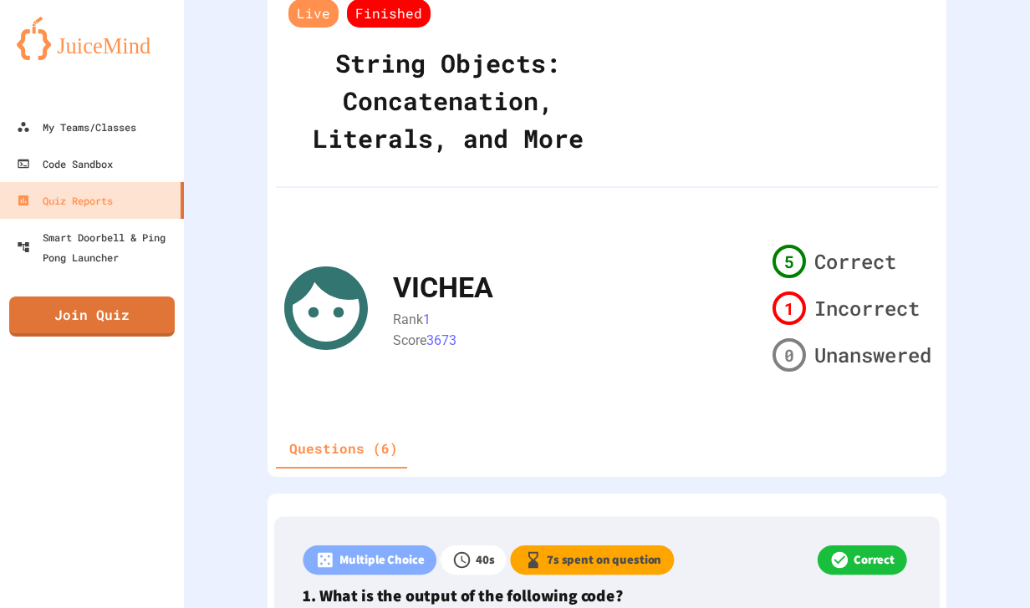
scroll to position [0, 0]
